Goal: Check status: Check status

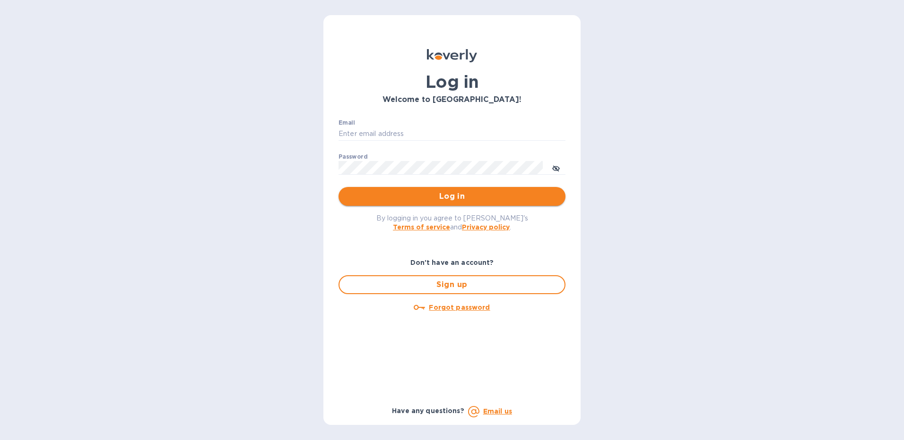
type input "[EMAIL_ADDRESS][DOMAIN_NAME]"
click at [427, 196] on span "Log in" at bounding box center [452, 196] width 212 height 11
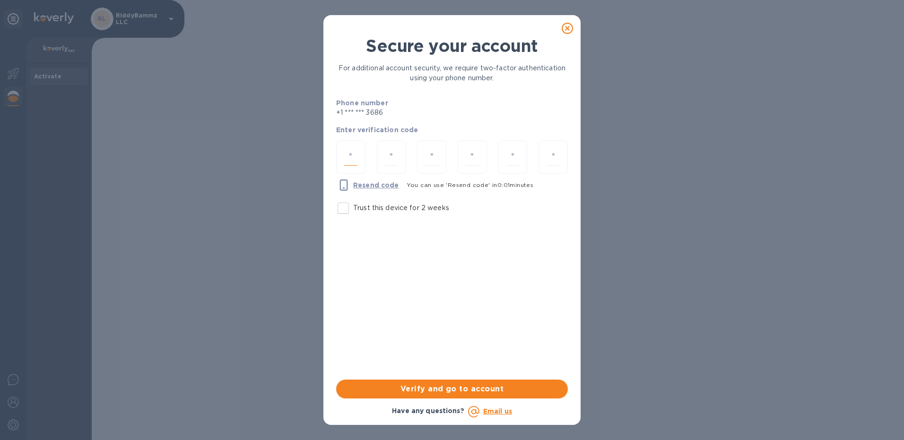
click at [349, 158] on input "number" at bounding box center [350, 156] width 13 height 17
type input "6"
type input "7"
type input "2"
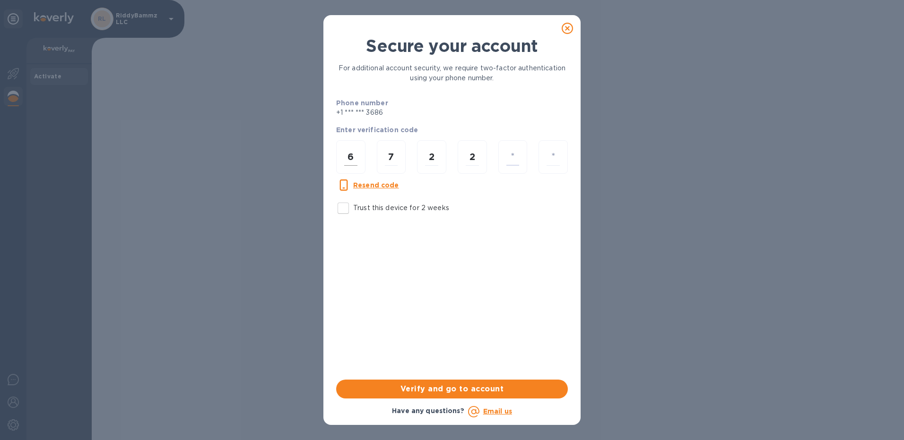
type input "7"
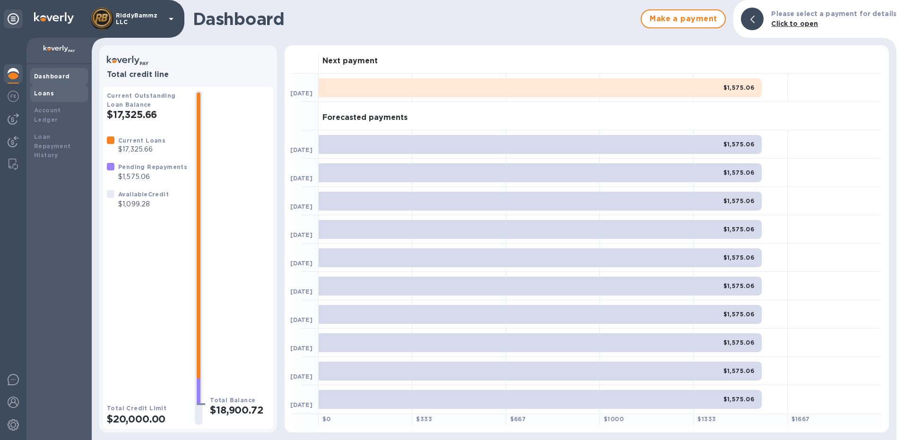
click at [47, 96] on b "Loans" at bounding box center [44, 93] width 20 height 7
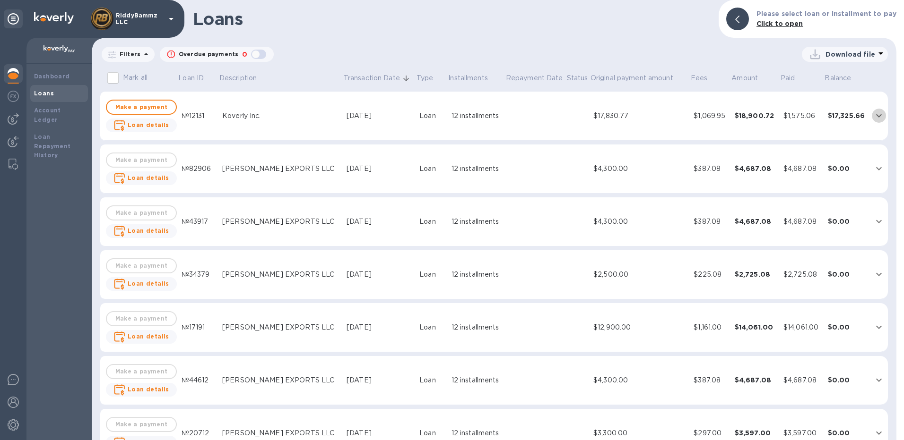
click at [873, 117] on icon "expand row" at bounding box center [878, 115] width 11 height 11
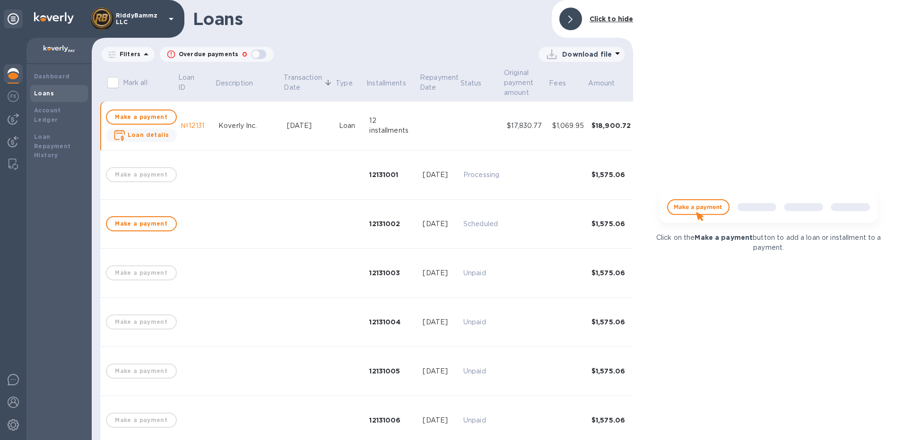
click at [577, 20] on div at bounding box center [570, 19] width 23 height 23
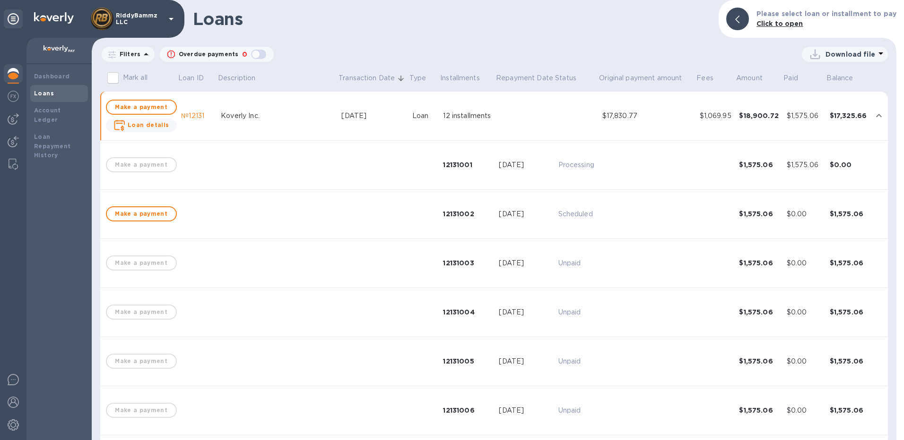
click at [739, 19] on icon at bounding box center [737, 20] width 4 height 8
